Goal: Navigation & Orientation: Find specific page/section

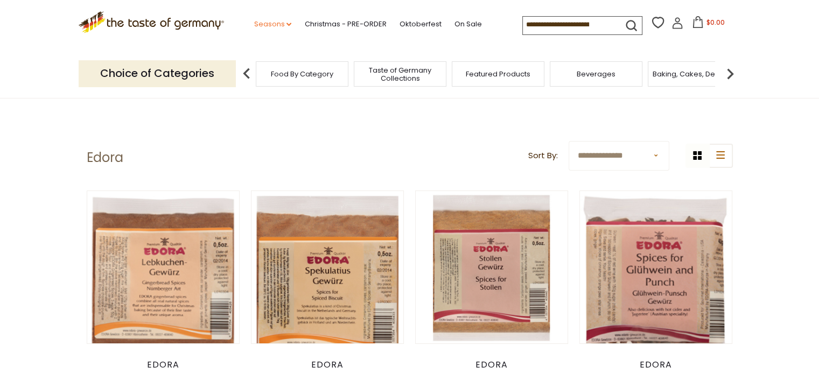
click at [282, 25] on link "Seasons dropdown_arrow" at bounding box center [273, 24] width 38 height 12
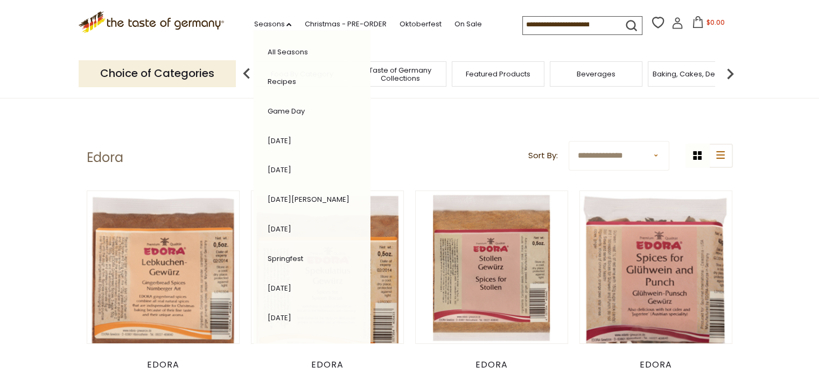
click at [295, 56] on link "All Seasons" at bounding box center [287, 52] width 40 height 10
